Goal: Task Accomplishment & Management: Manage account settings

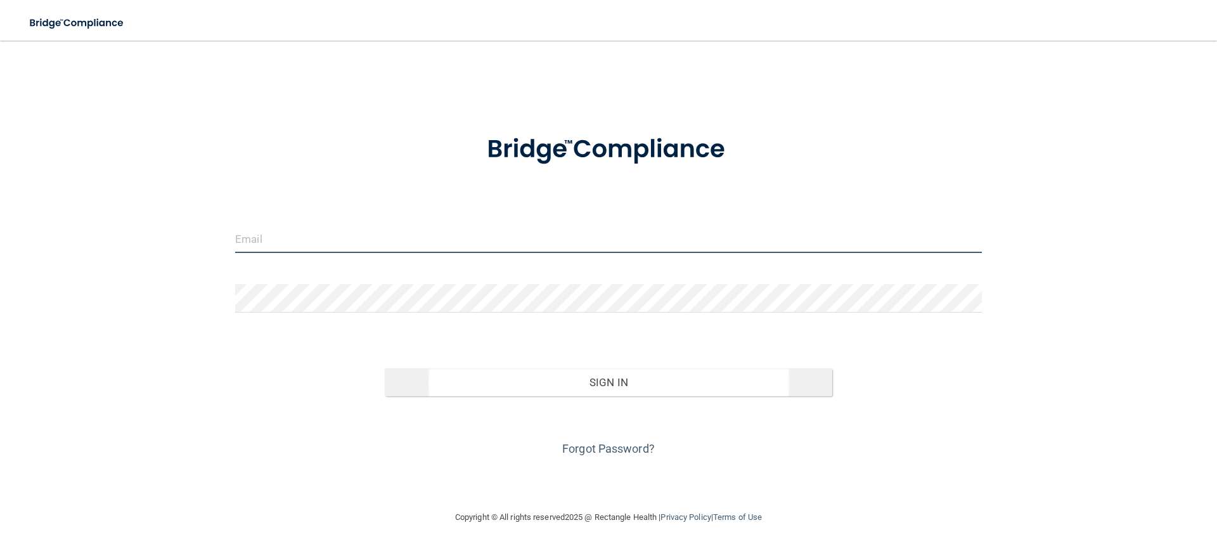
type input "[EMAIL_ADDRESS][DOMAIN_NAME]"
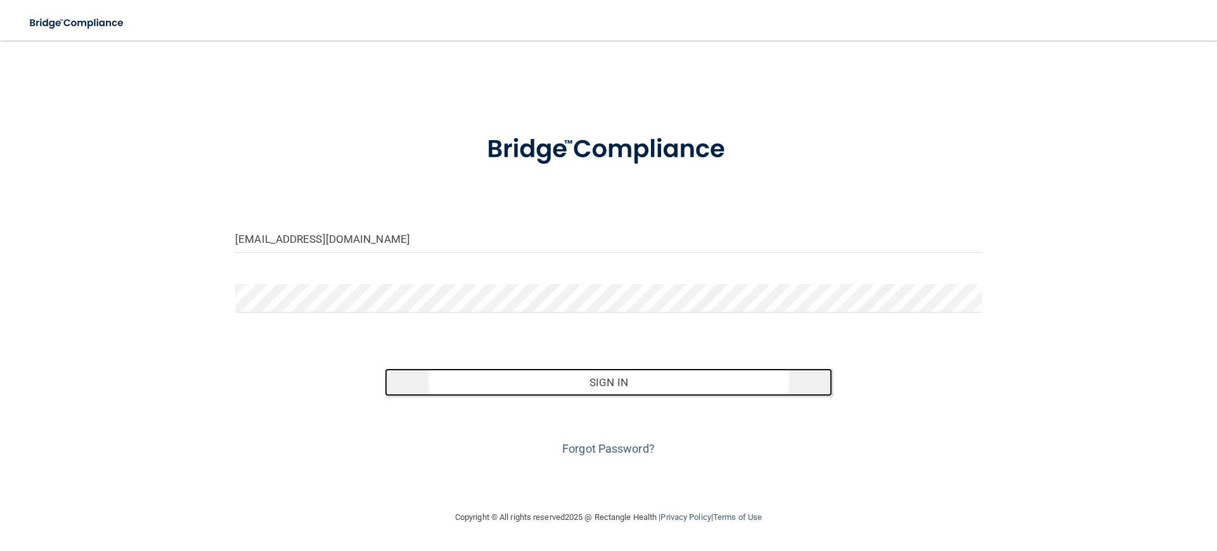
click at [603, 385] on button "Sign In" at bounding box center [609, 382] width 448 height 28
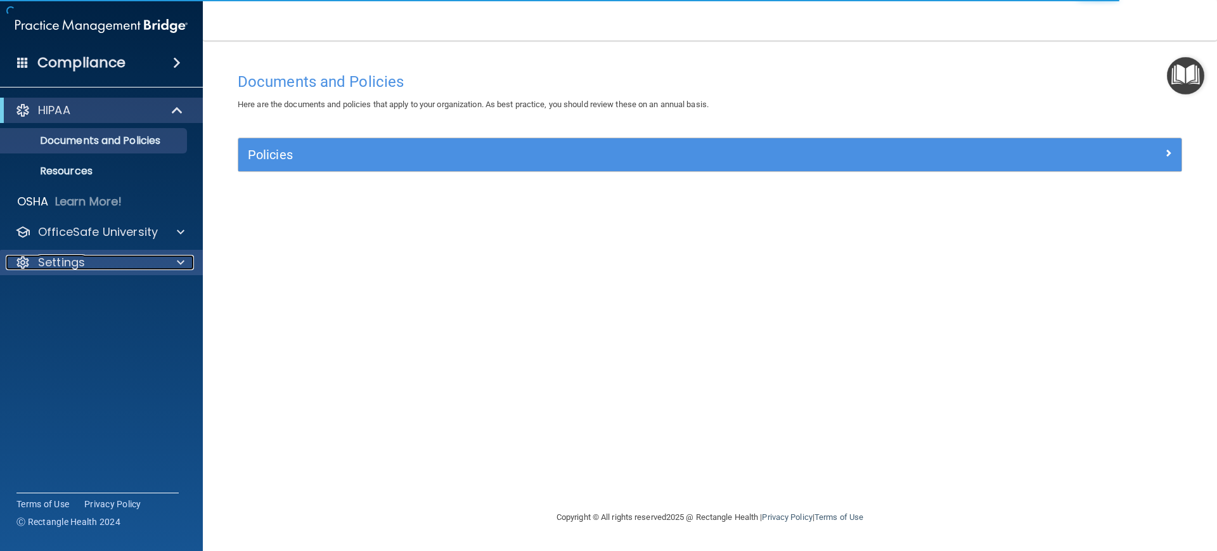
click at [62, 256] on p "Settings" at bounding box center [61, 262] width 47 height 15
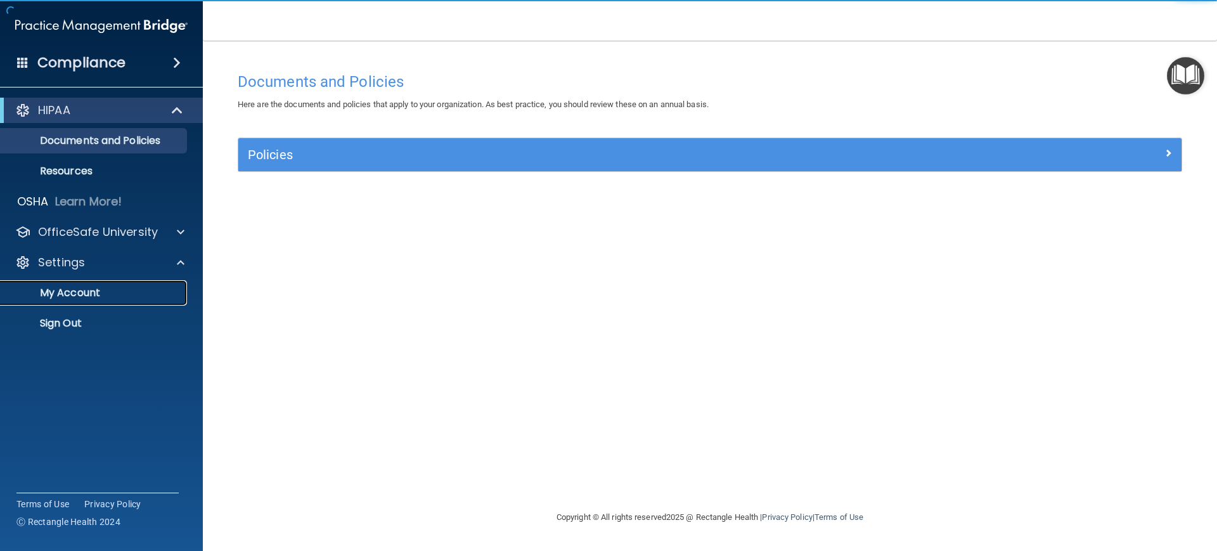
click at [66, 290] on p "My Account" at bounding box center [94, 293] width 173 height 13
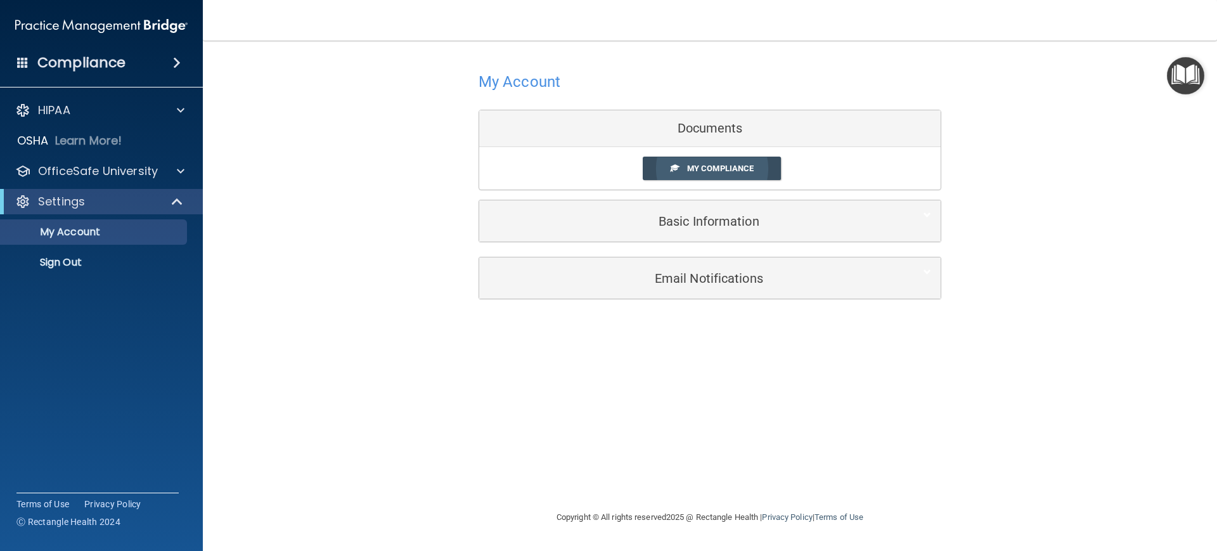
click at [697, 165] on span "My Compliance" at bounding box center [720, 169] width 67 height 10
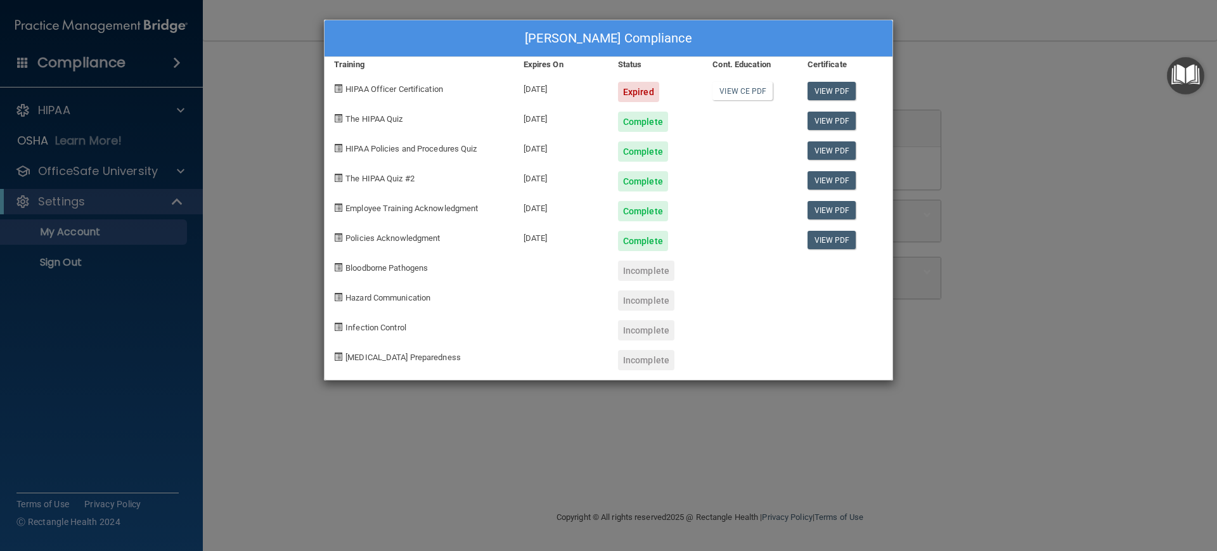
click at [584, 419] on div "[PERSON_NAME] Compliance Training Expires On Status Cont. Education Certificate…" at bounding box center [608, 275] width 1217 height 551
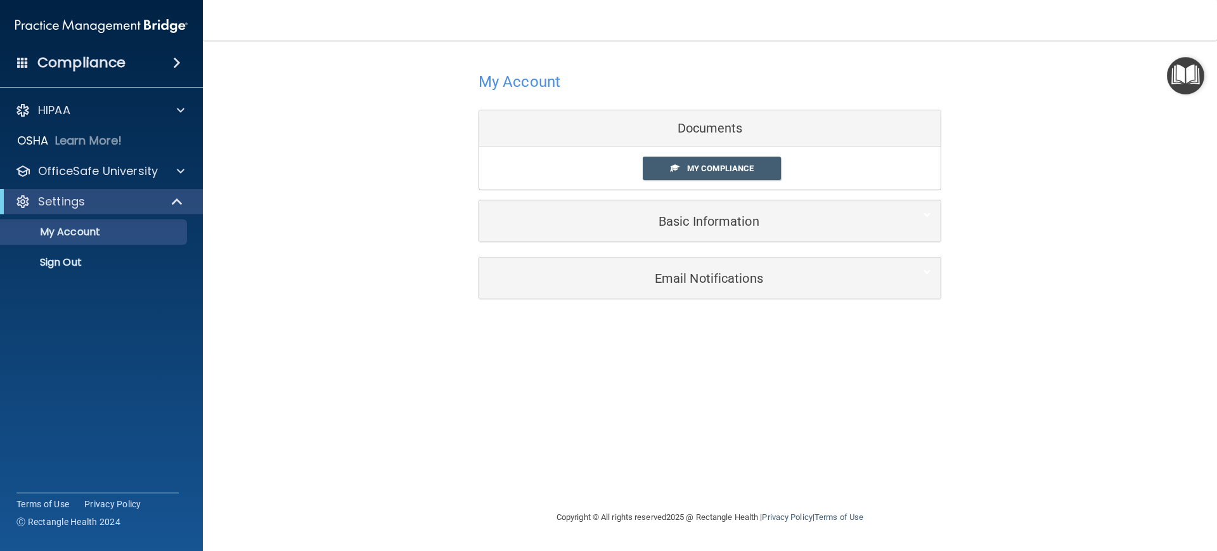
click at [75, 67] on h4 "Compliance" at bounding box center [81, 63] width 88 height 18
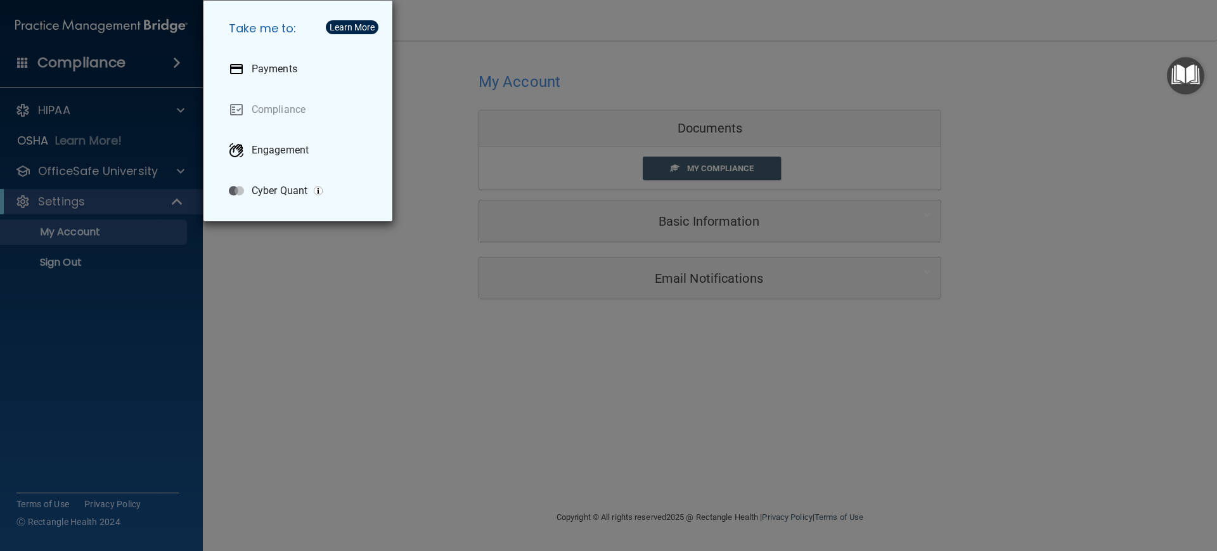
click at [92, 63] on div "Take me to: Payments Compliance Engagement Cyber Quant" at bounding box center [608, 275] width 1217 height 551
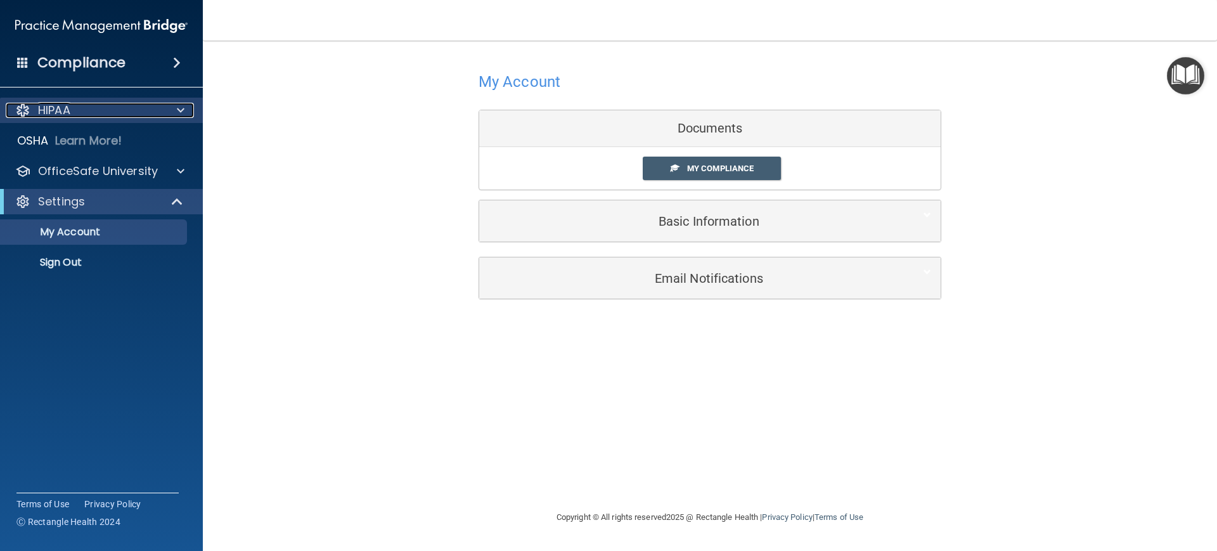
click at [46, 105] on p "HIPAA" at bounding box center [54, 110] width 32 height 15
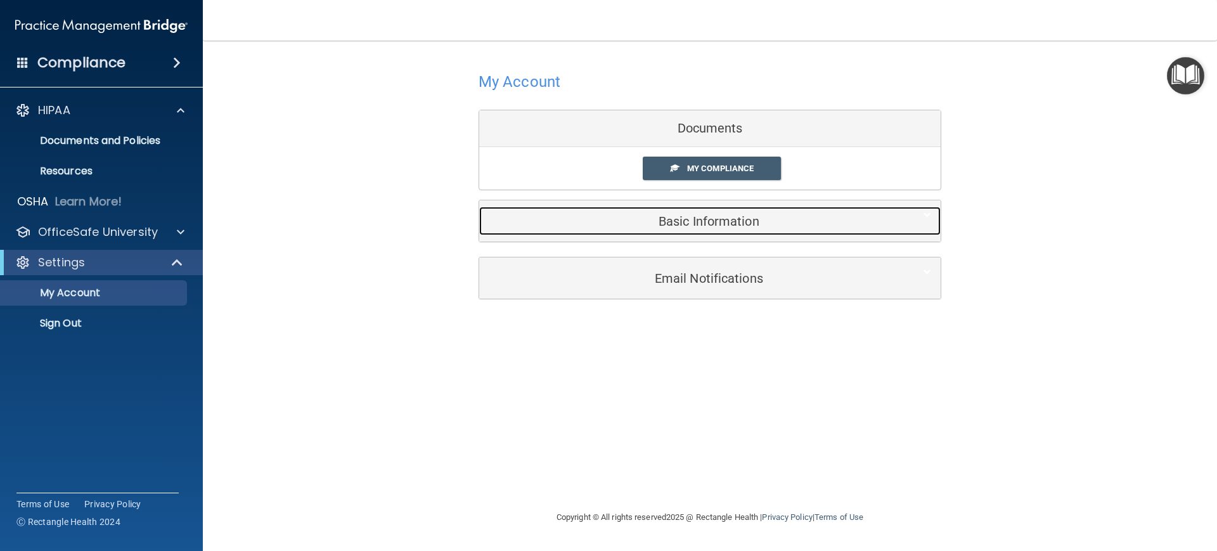
click at [704, 214] on h5 "Basic Information" at bounding box center [691, 221] width 404 height 14
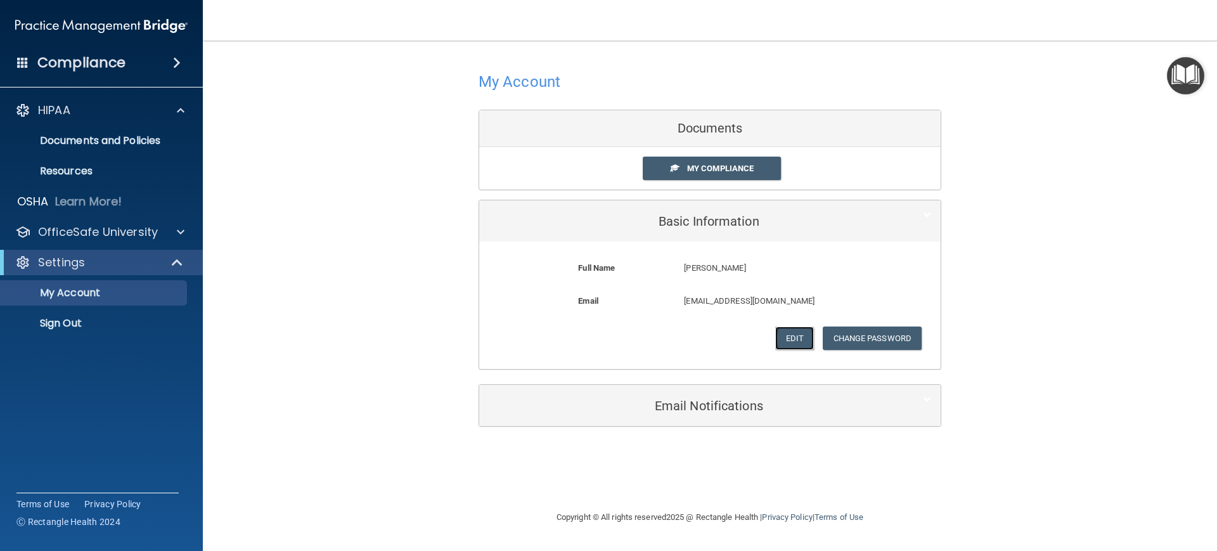
click at [794, 342] on button "Edit" at bounding box center [794, 338] width 39 height 23
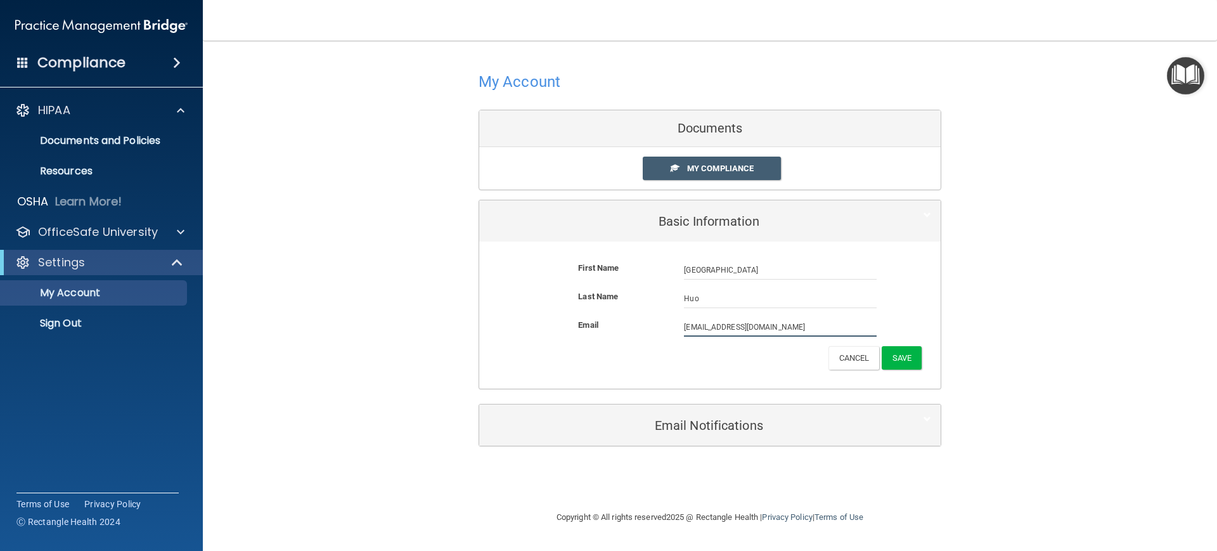
click at [711, 324] on input "[EMAIL_ADDRESS][DOMAIN_NAME]" at bounding box center [780, 327] width 193 height 19
drag, startPoint x: 704, startPoint y: 327, endPoint x: 781, endPoint y: 322, distance: 76.2
click at [781, 322] on input "[EMAIL_ADDRESS][DOMAIN_NAME]" at bounding box center [780, 327] width 193 height 19
type input "[EMAIL_ADDRESS][DOMAIN_NAME]"
click at [900, 356] on button "Save" at bounding box center [902, 360] width 40 height 23
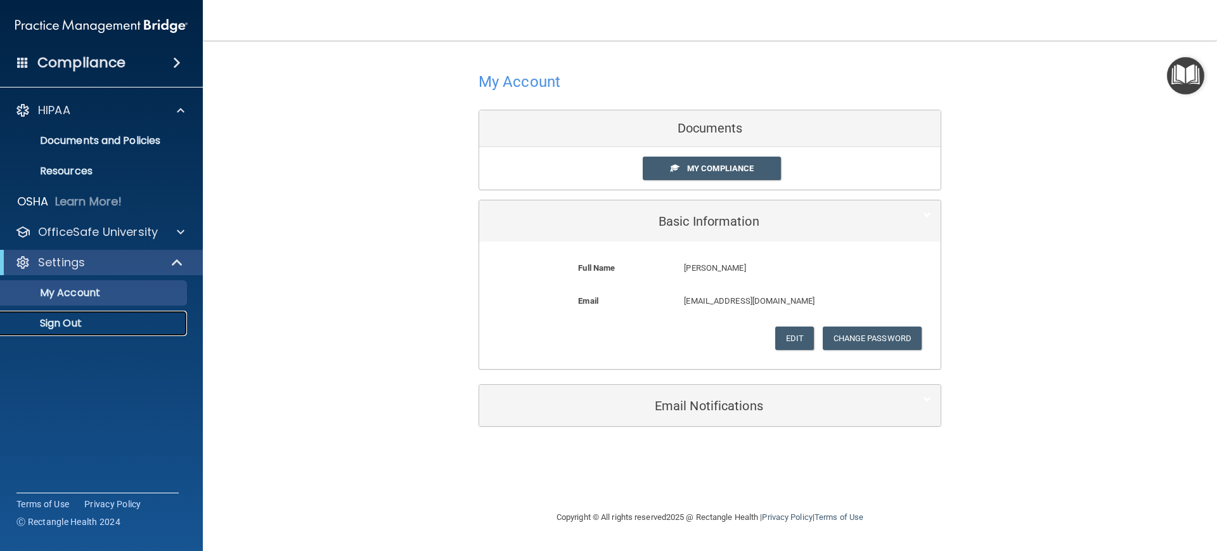
click at [66, 323] on p "Sign Out" at bounding box center [94, 323] width 173 height 13
